Goal: Information Seeking & Learning: Learn about a topic

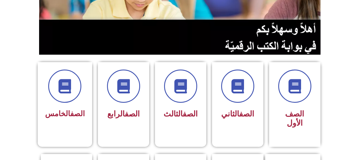
scroll to position [104, 0]
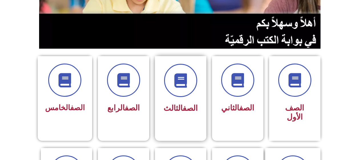
click at [172, 105] on span "الصف الثالث" at bounding box center [181, 107] width 34 height 9
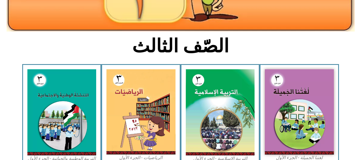
scroll to position [115, 0]
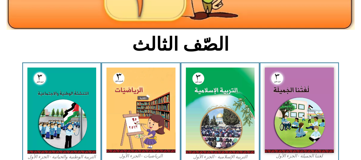
click at [198, 97] on img at bounding box center [220, 110] width 69 height 86
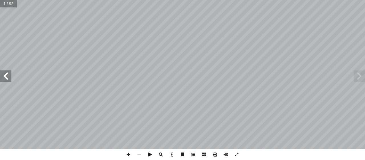
click at [6, 73] on span at bounding box center [5, 75] width 11 height 11
click at [8, 76] on span at bounding box center [5, 75] width 11 height 11
click at [7, 75] on span at bounding box center [5, 75] width 11 height 11
click at [5, 75] on span at bounding box center [5, 75] width 11 height 11
click at [3, 75] on span at bounding box center [5, 75] width 11 height 11
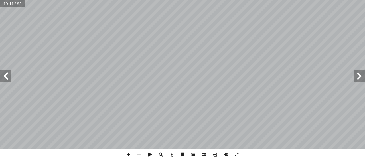
click at [8, 76] on span at bounding box center [5, 75] width 11 height 11
click at [3, 73] on span at bounding box center [5, 75] width 11 height 11
click at [5, 73] on span at bounding box center [5, 75] width 11 height 11
